Goal: Information Seeking & Learning: Find specific page/section

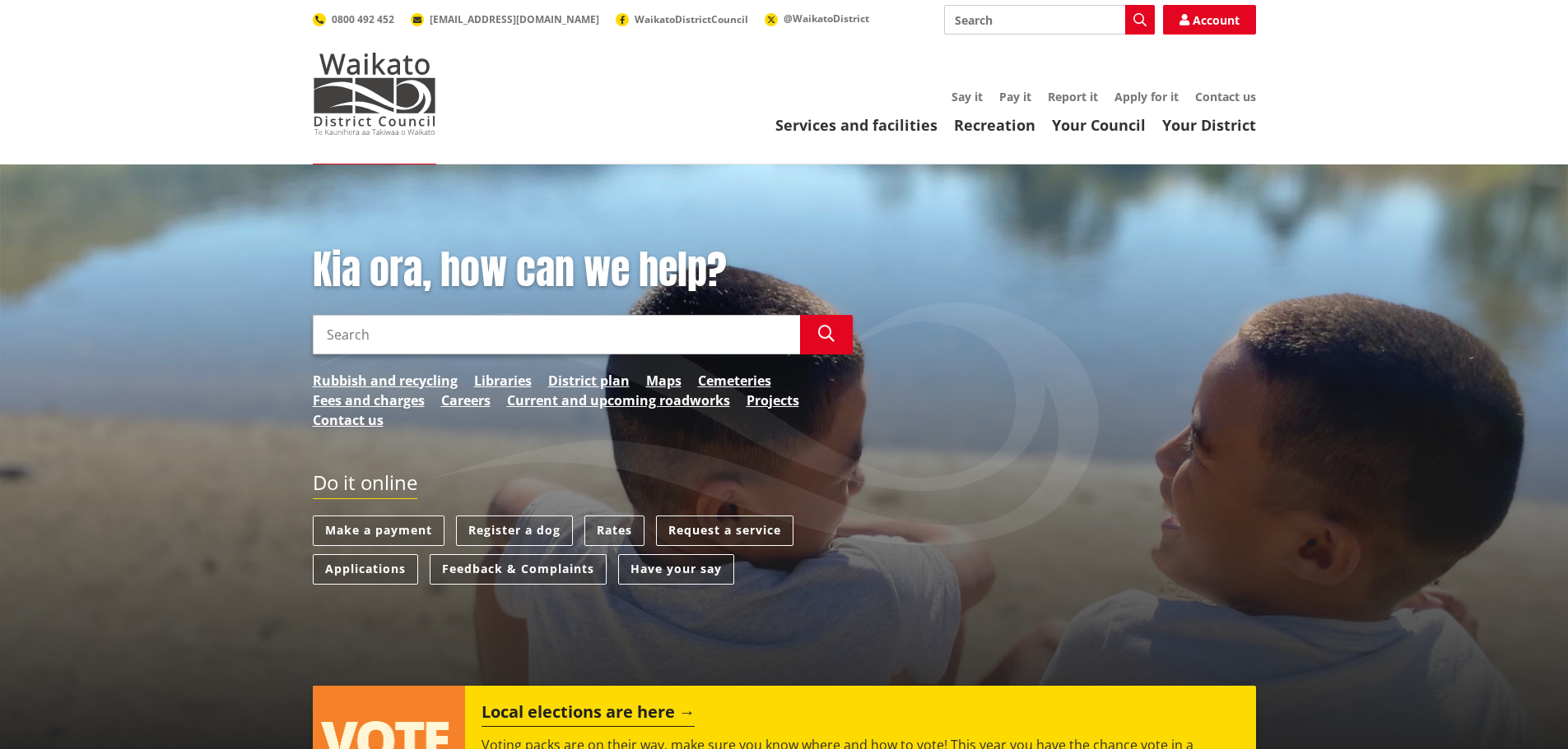
click at [480, 326] on input "Search" at bounding box center [555, 334] width 487 height 40
drag, startPoint x: 374, startPoint y: 334, endPoint x: 590, endPoint y: 323, distance: 216.3
click at [580, 329] on input "reserve lease" at bounding box center [555, 334] width 487 height 40
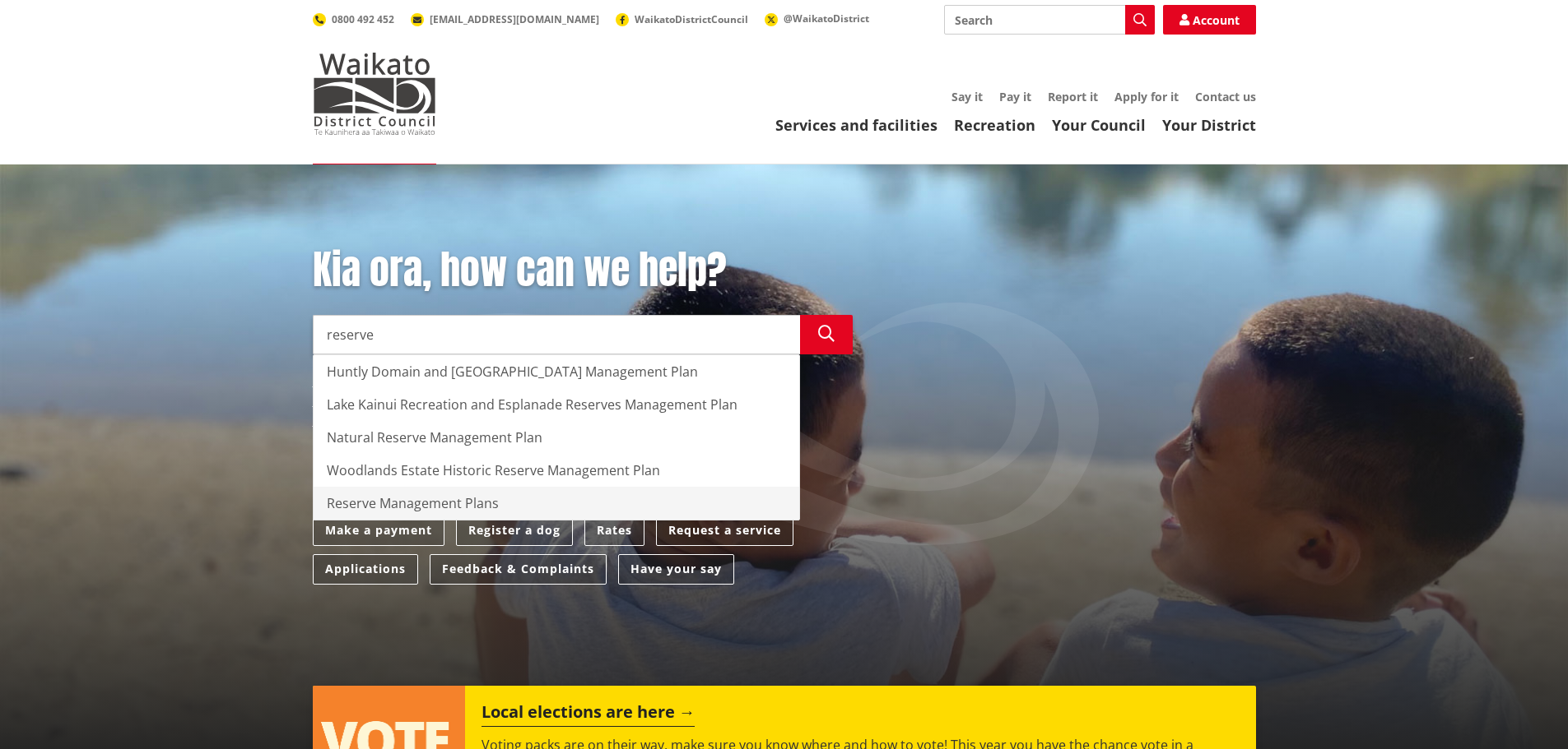
click at [478, 496] on div "Reserve Management Plans" at bounding box center [556, 503] width 486 height 33
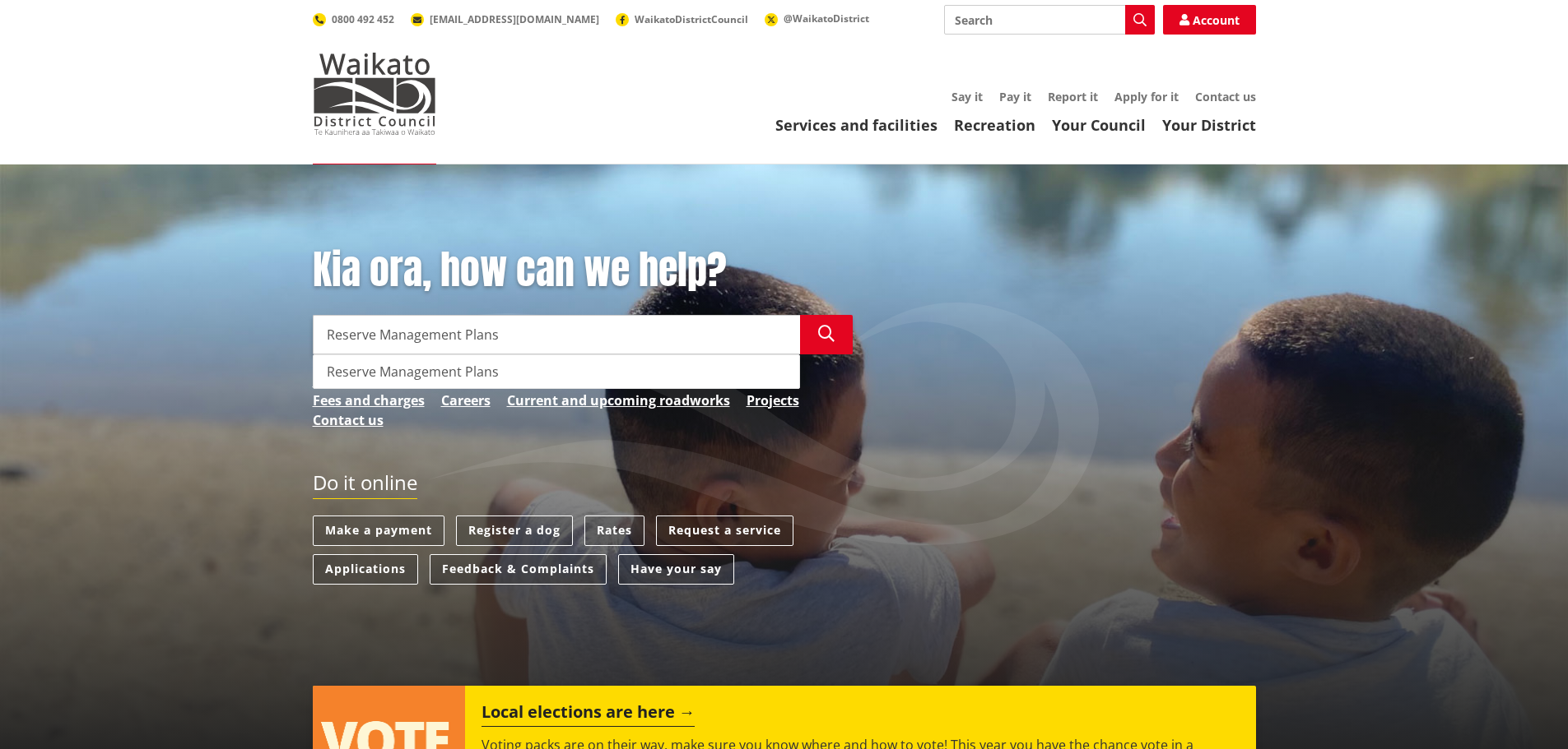
type input "Reserve Management Plans"
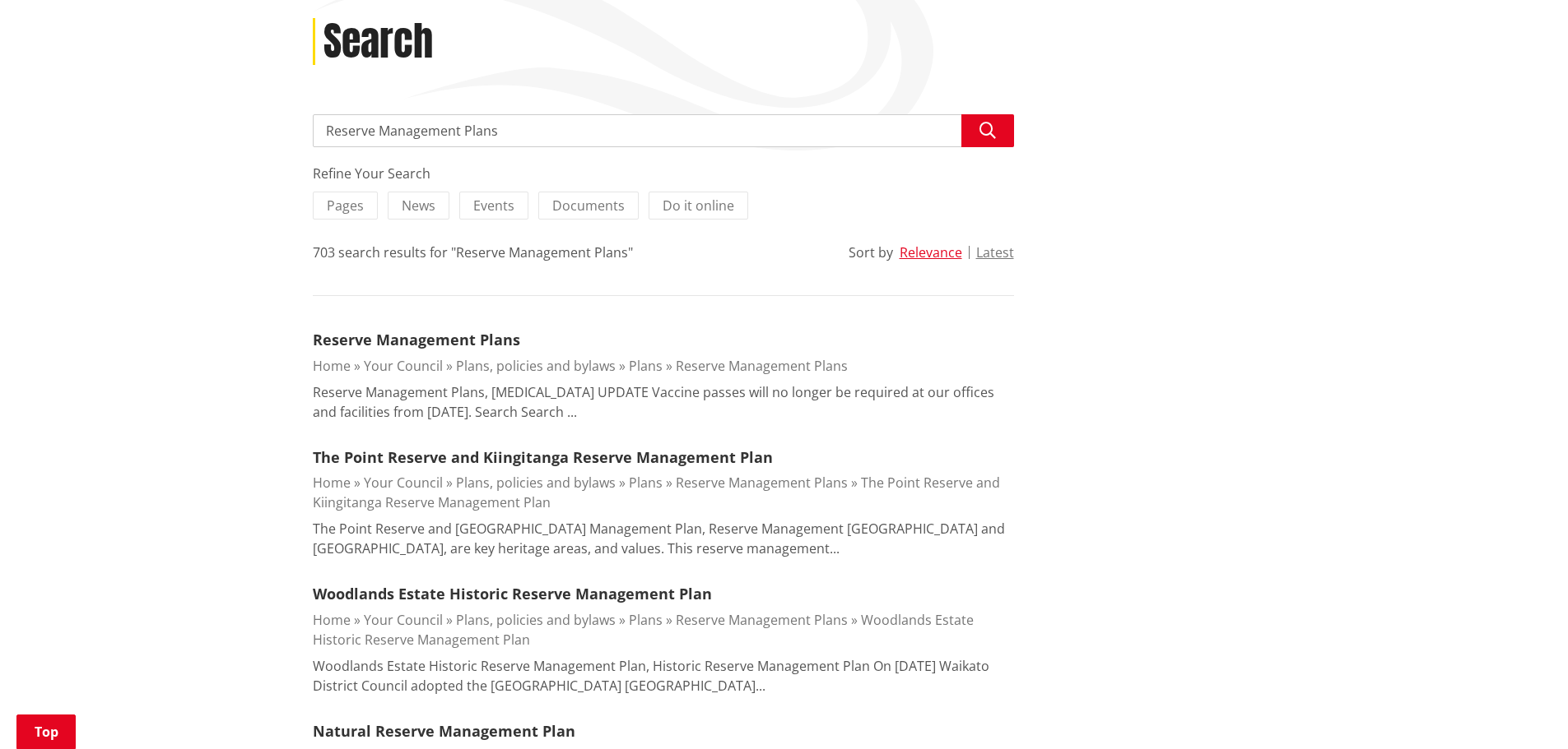
scroll to position [247, 0]
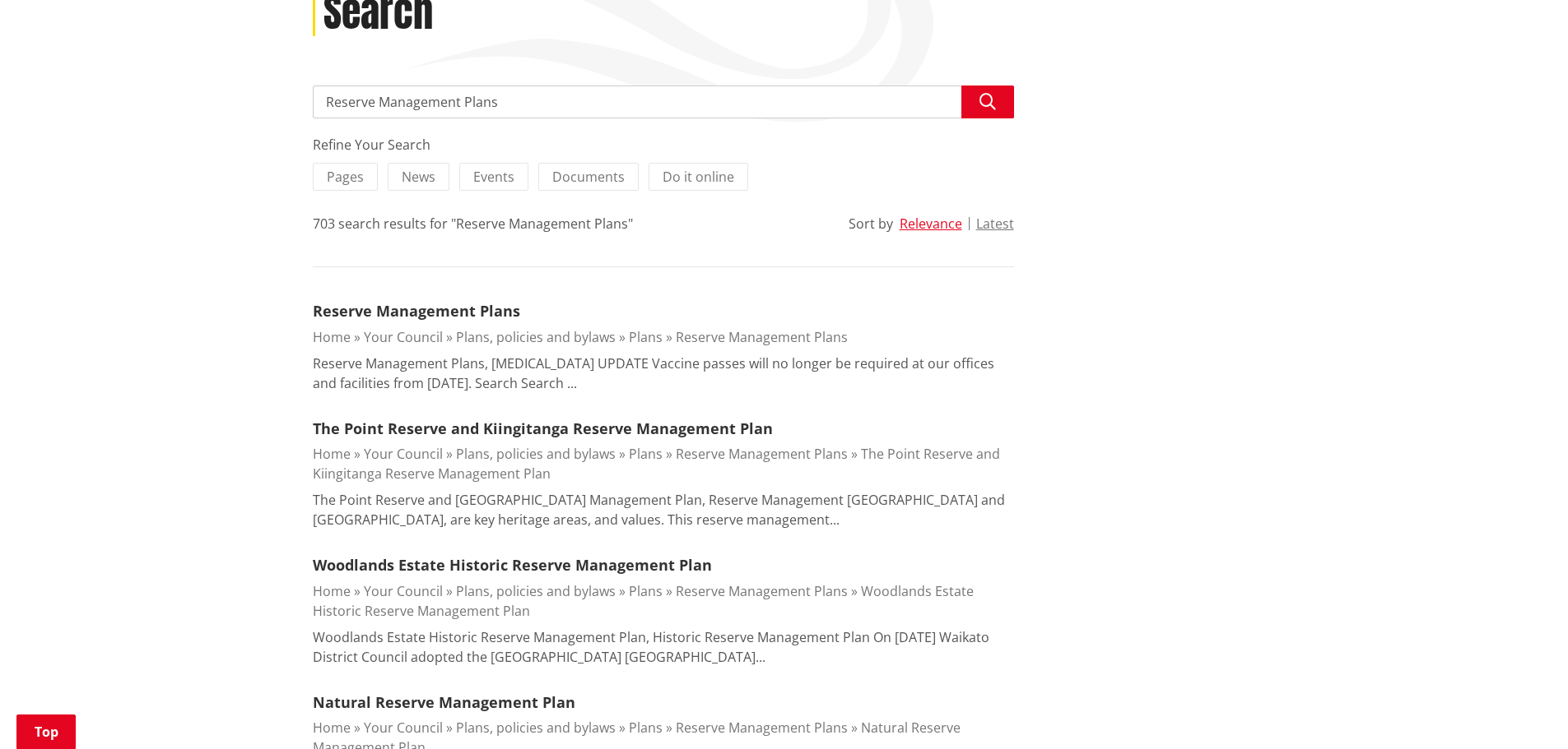
drag, startPoint x: 516, startPoint y: 97, endPoint x: 379, endPoint y: 102, distance: 137.1
click at [379, 102] on input "Reserve Management Plans" at bounding box center [662, 103] width 701 height 33
type input "Reserve lease"
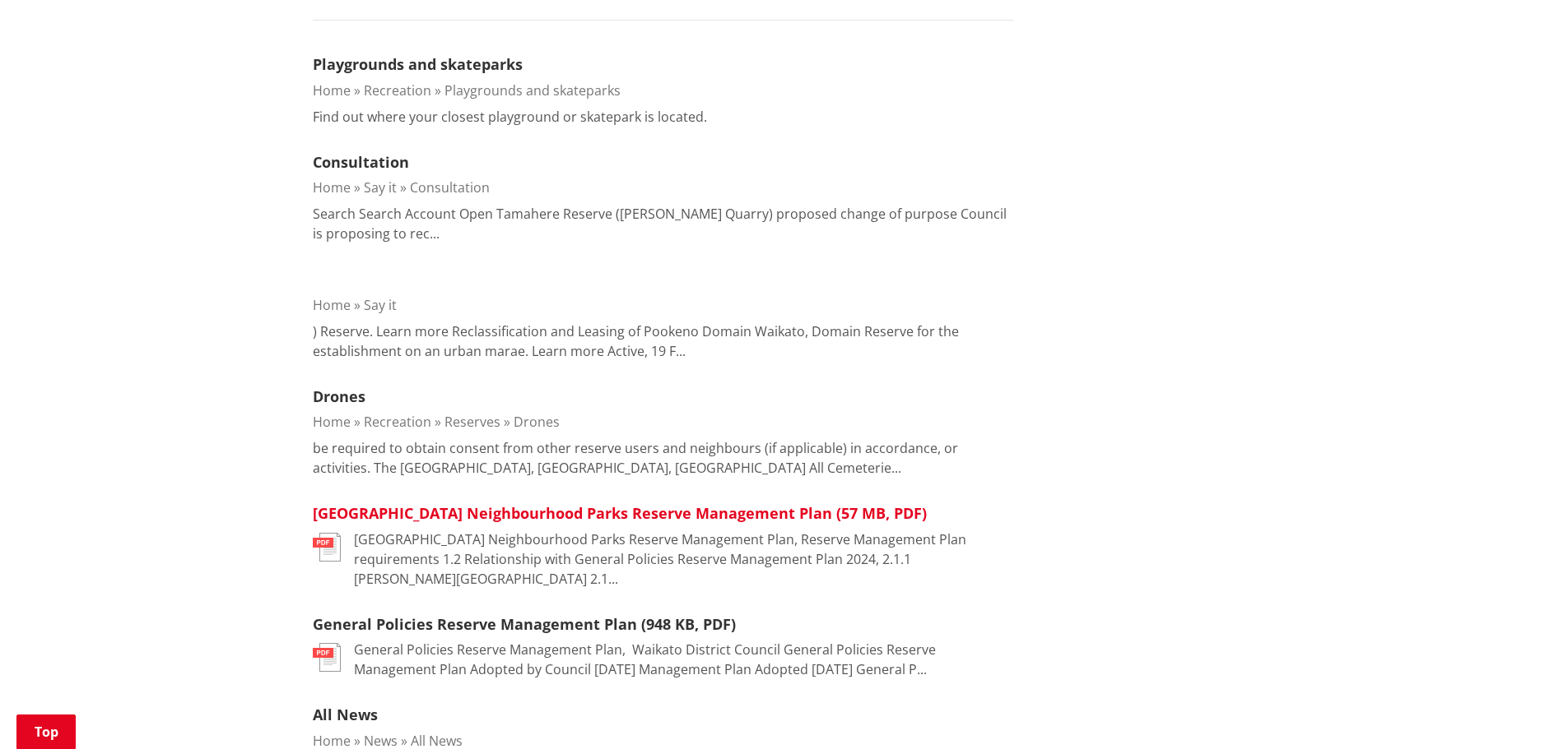
scroll to position [576, 0]
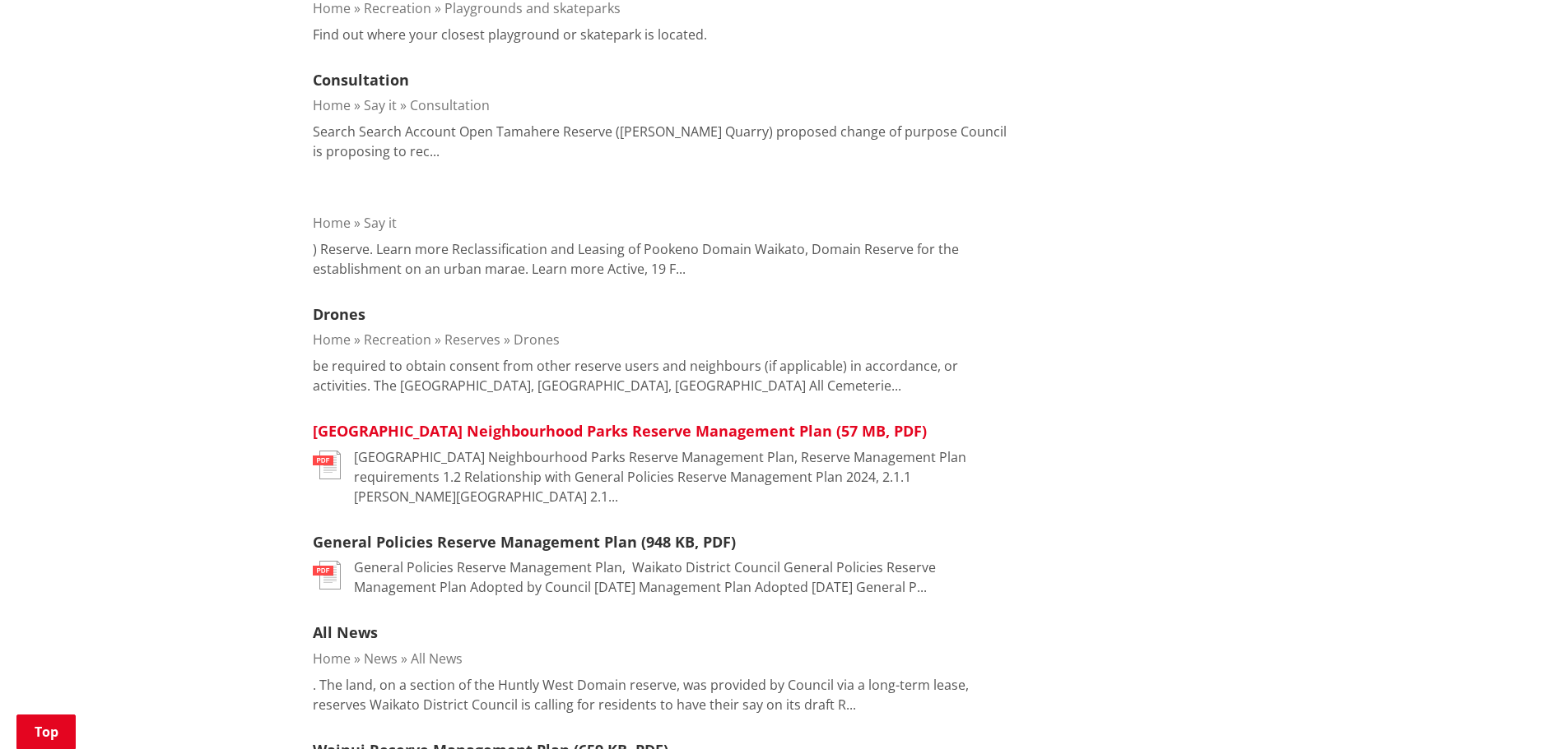
click at [433, 429] on link "[GEOGRAPHIC_DATA] Neighbourhood Parks Reserve Management Plan (57 MB, PDF)" at bounding box center [619, 430] width 614 height 19
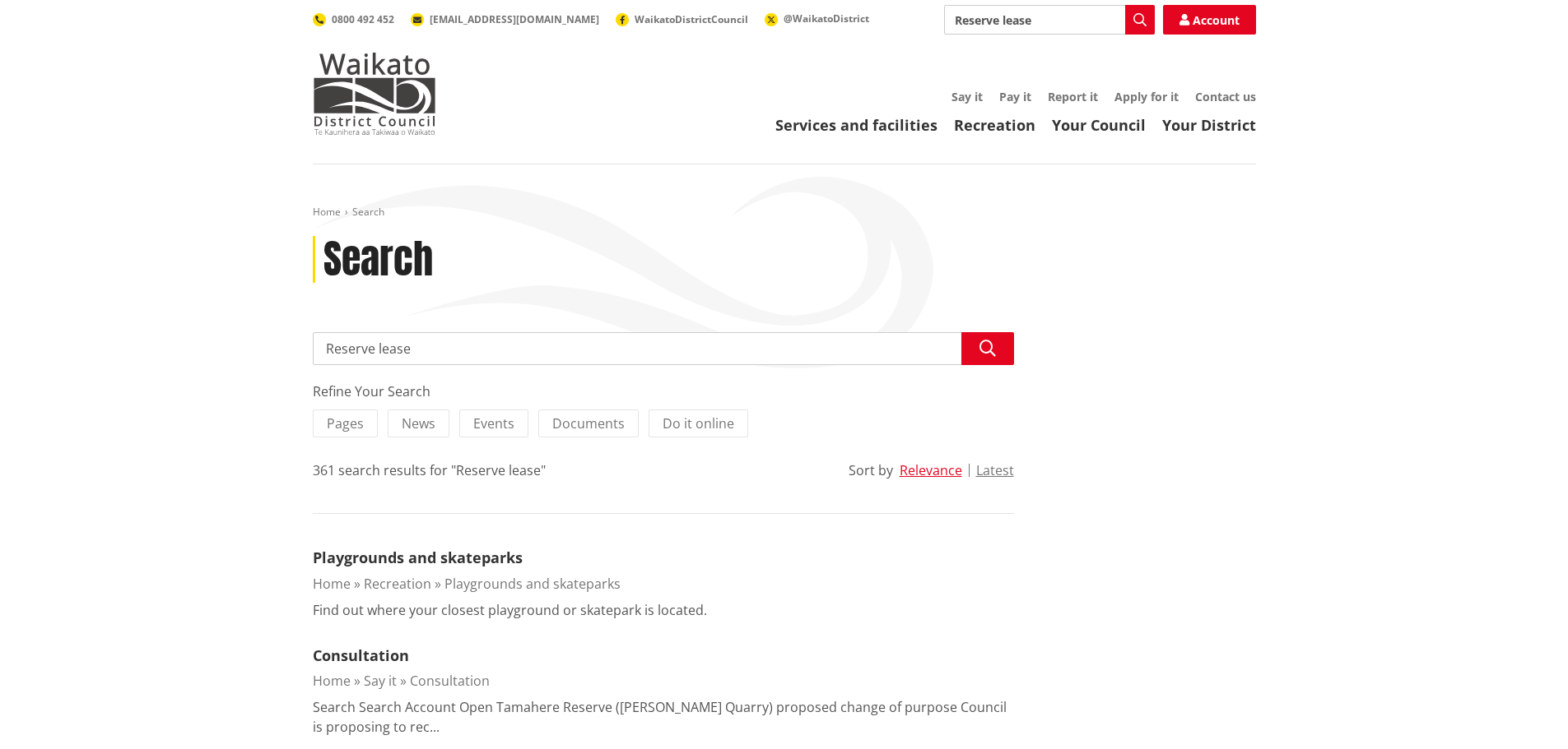
scroll to position [576, 0]
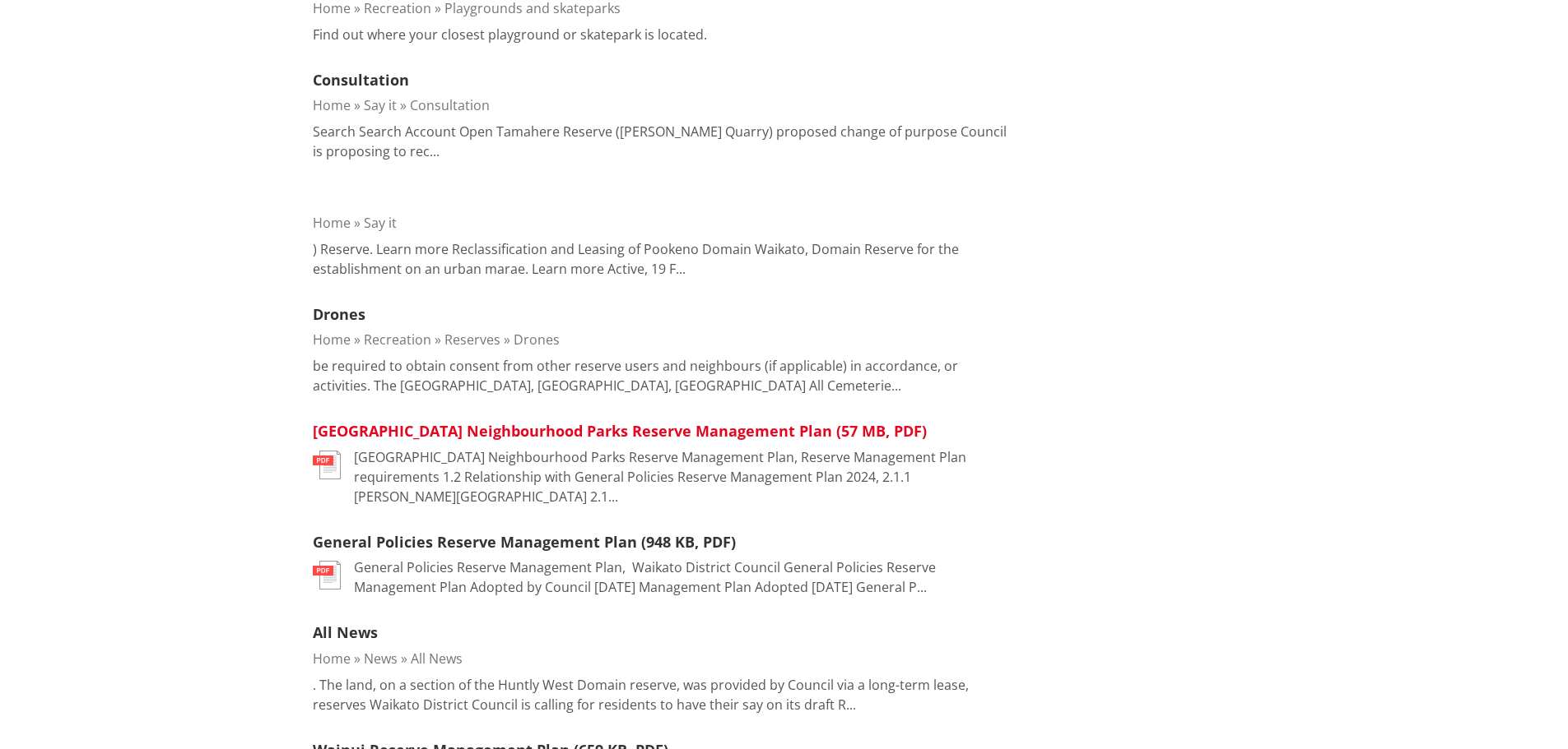
click at [417, 433] on link "[GEOGRAPHIC_DATA] Neighbourhood Parks Reserve Management Plan (57 MB, PDF)" at bounding box center [619, 430] width 614 height 19
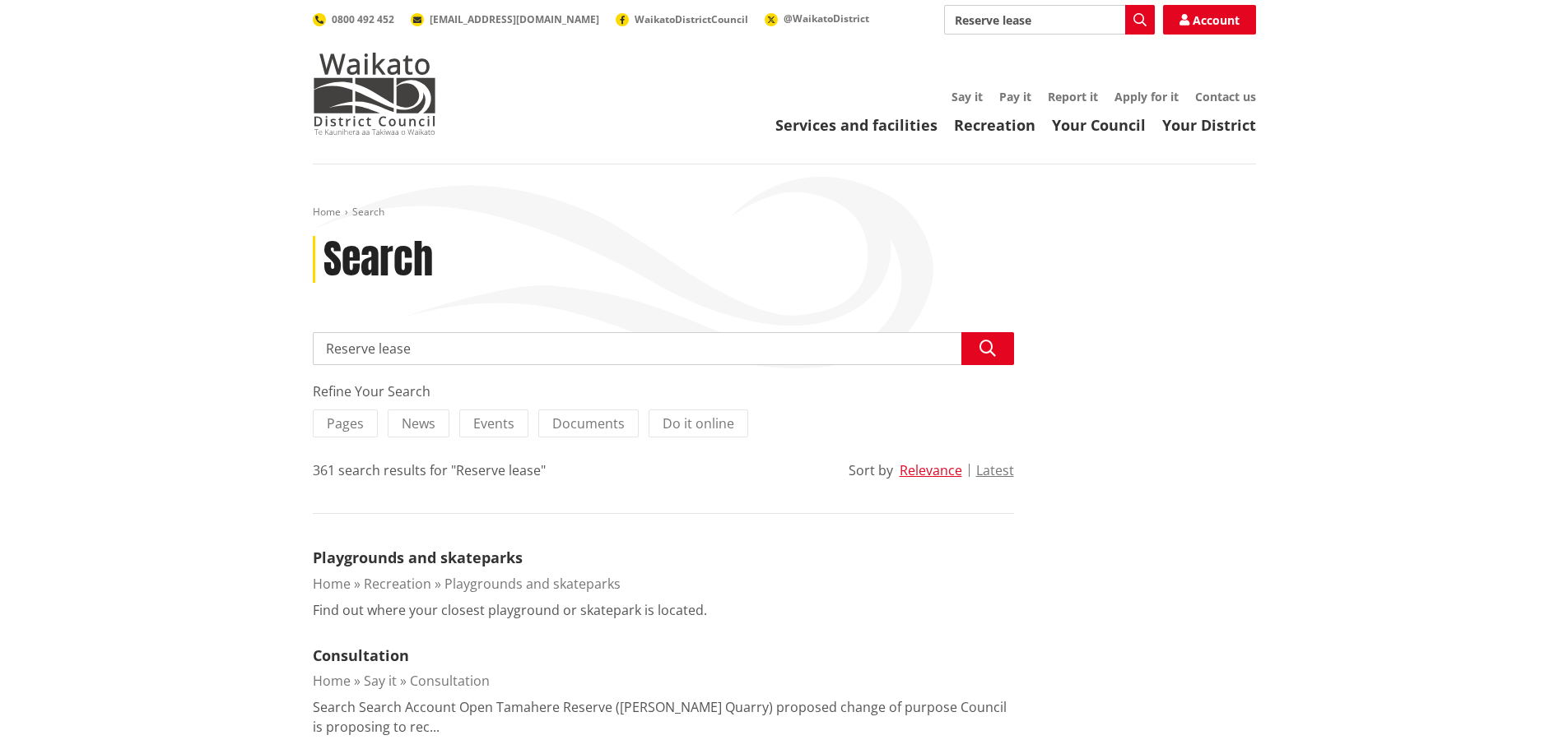
scroll to position [576, 0]
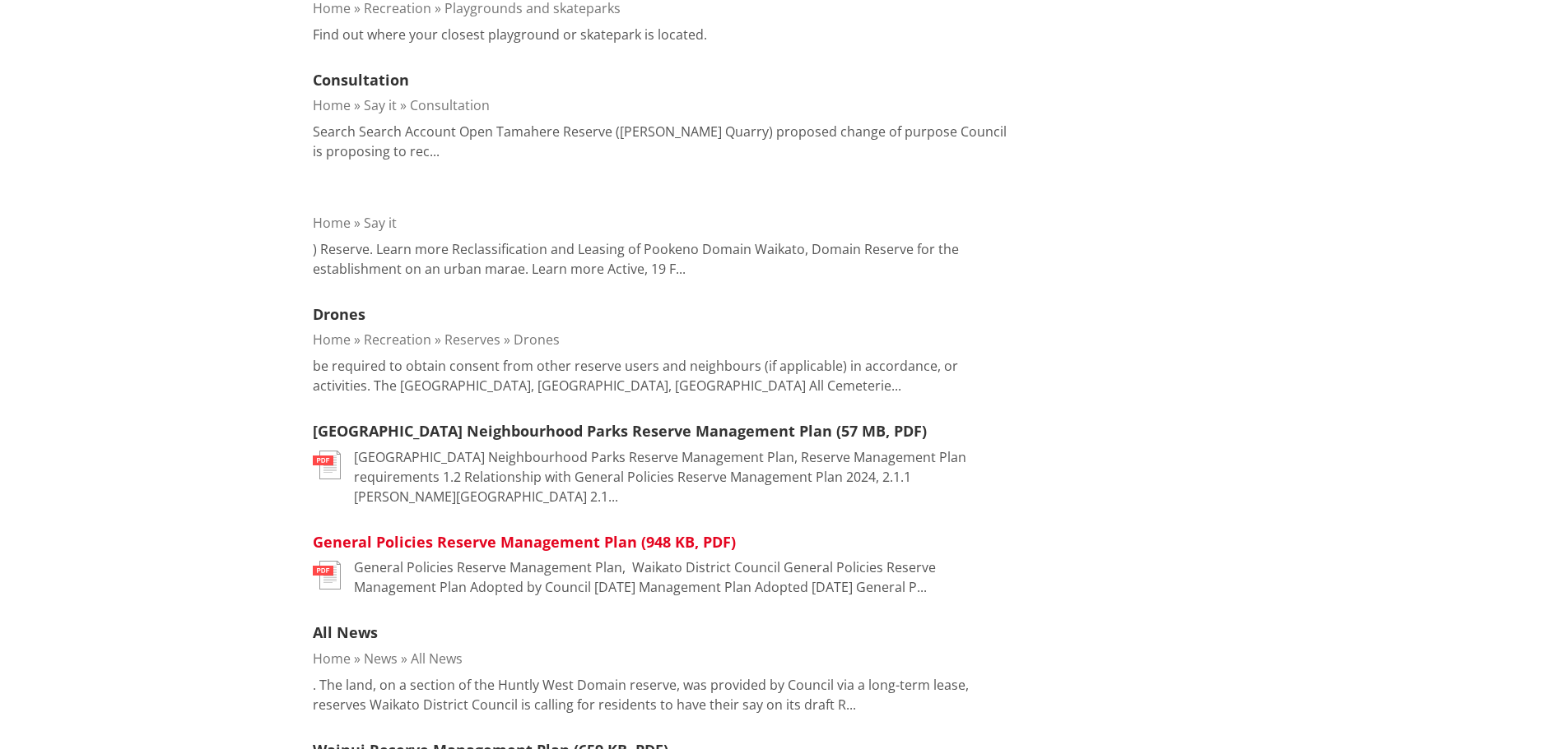
click at [450, 532] on link "General Policies Reserve Management Plan (948 KB, PDF)" at bounding box center [524, 541] width 423 height 19
